Goal: Task Accomplishment & Management: Use online tool/utility

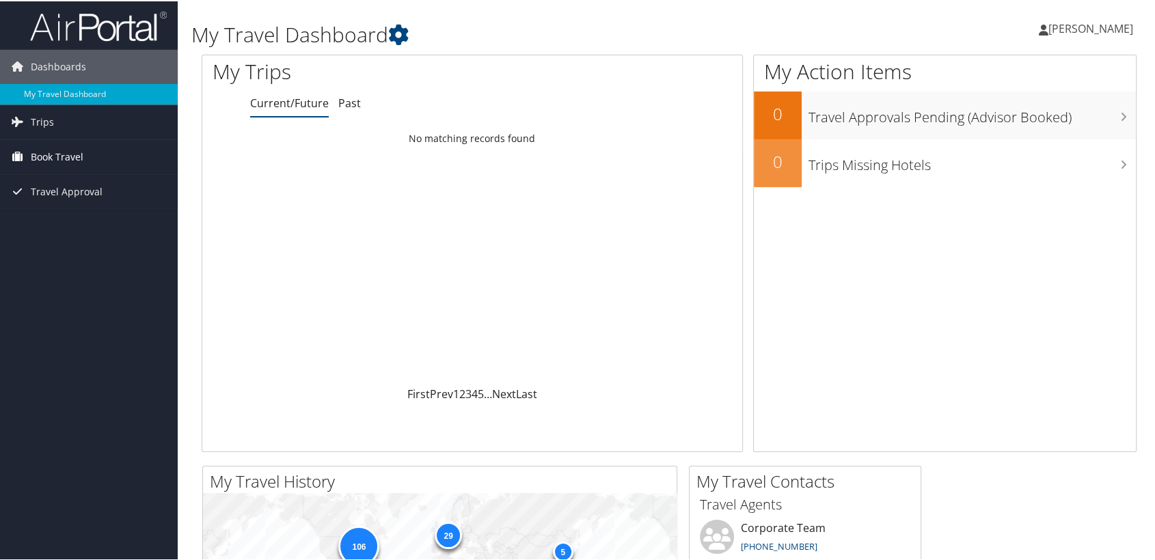
click at [48, 148] on span "Book Travel" at bounding box center [57, 156] width 53 height 34
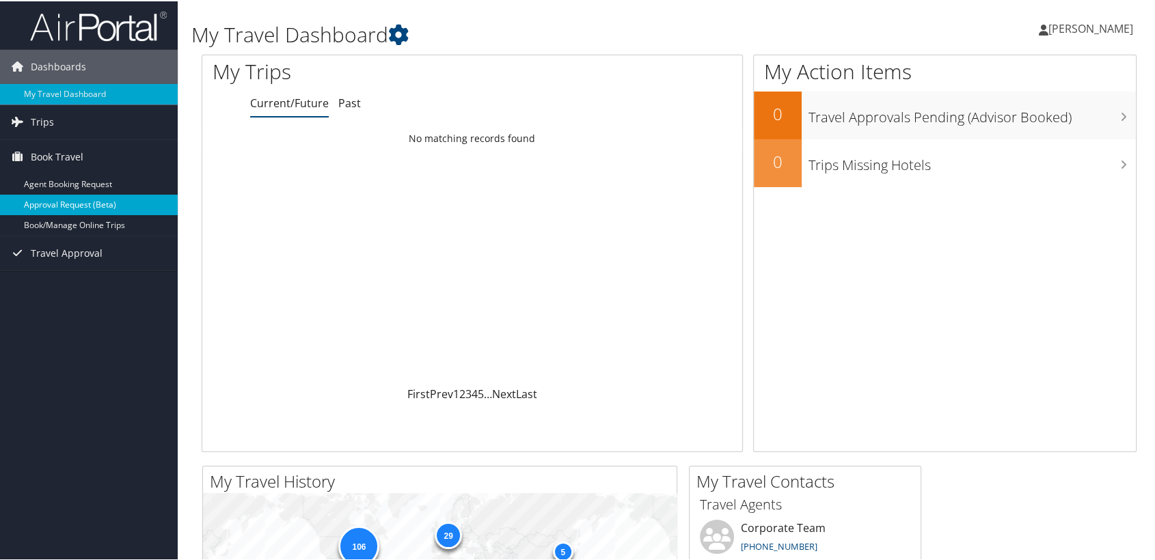
click at [113, 212] on link "Approval Request (Beta)" at bounding box center [89, 203] width 178 height 20
click at [110, 220] on link "Book/Manage Online Trips" at bounding box center [89, 224] width 178 height 20
